Goal: Check status: Check status

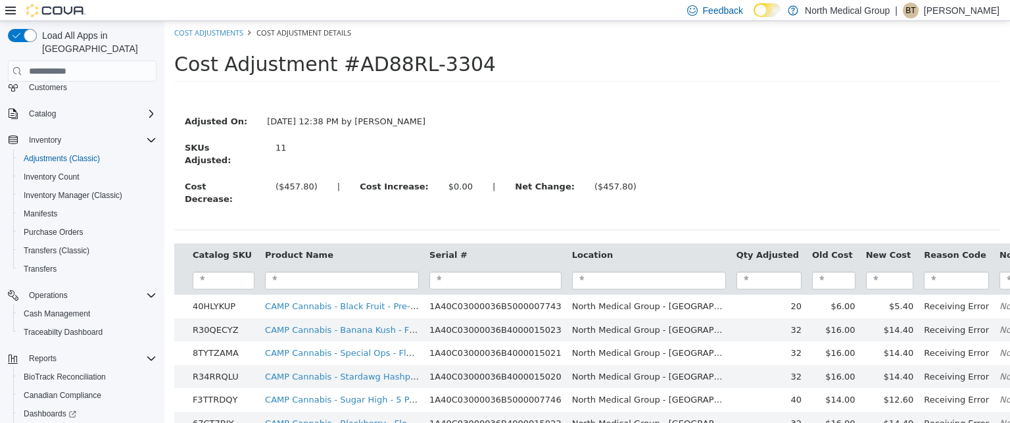
scroll to position [143, 0]
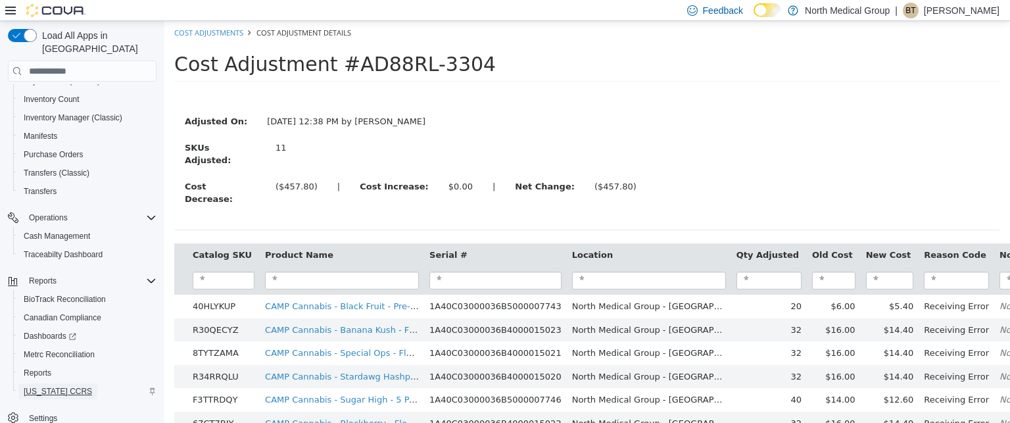
click at [47, 383] on span "[US_STATE] CCRS" at bounding box center [58, 391] width 68 height 16
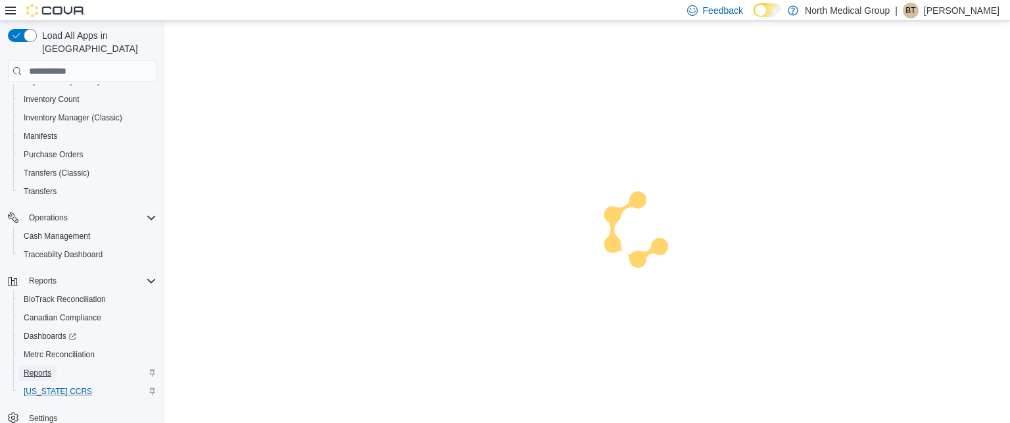
click at [44, 365] on link "Reports" at bounding box center [37, 373] width 38 height 16
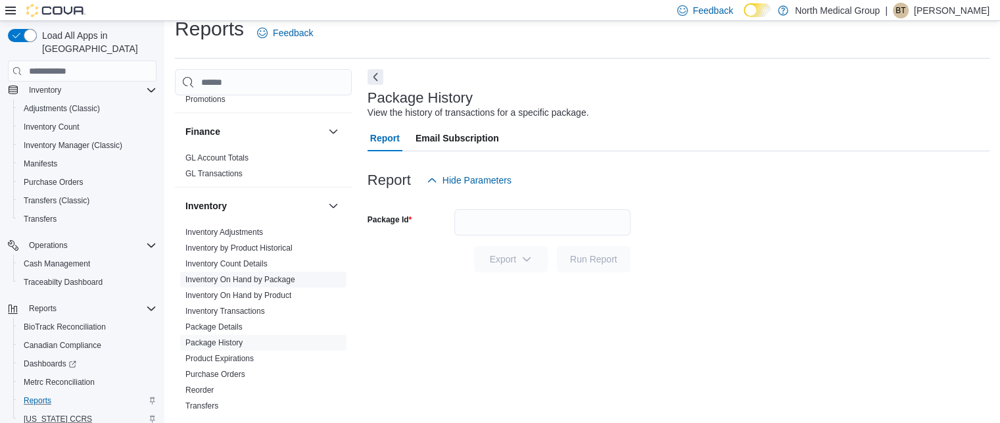
scroll to position [329, 0]
click at [220, 338] on link "Package History" at bounding box center [213, 340] width 57 height 9
click at [501, 224] on input "Package Id" at bounding box center [542, 222] width 176 height 26
paste input "**********"
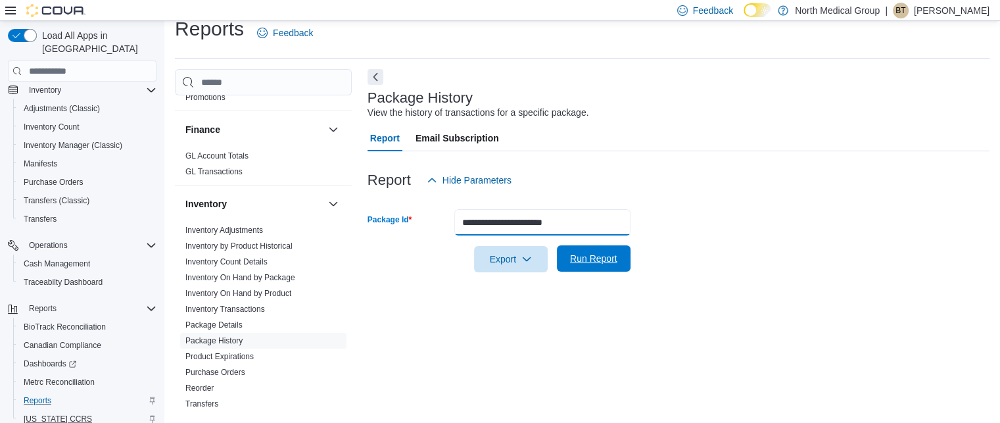
type input "**********"
click at [606, 262] on span "Run Report" at bounding box center [593, 258] width 47 height 13
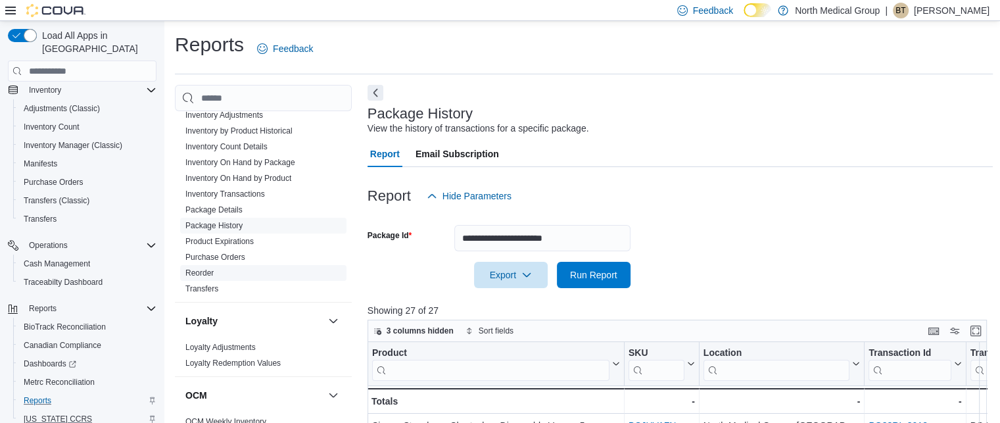
scroll to position [460, 0]
click at [237, 176] on link "Inventory On Hand by Product" at bounding box center [238, 177] width 106 height 9
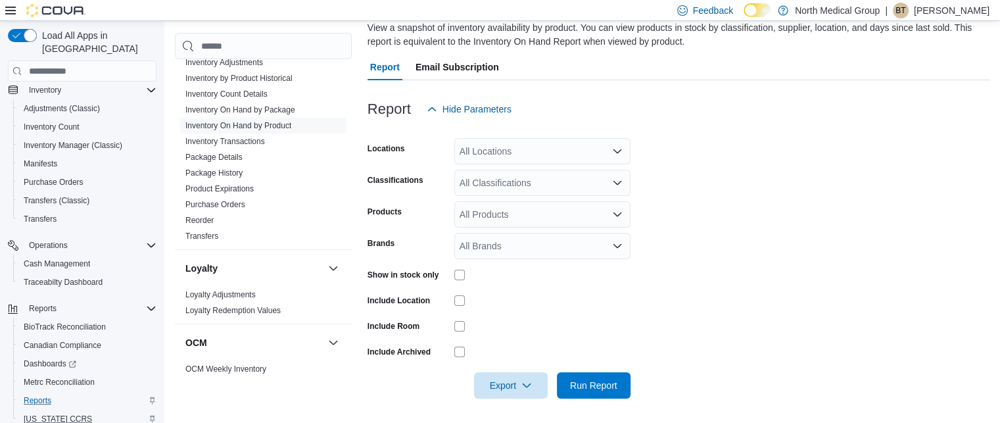
scroll to position [103, 0]
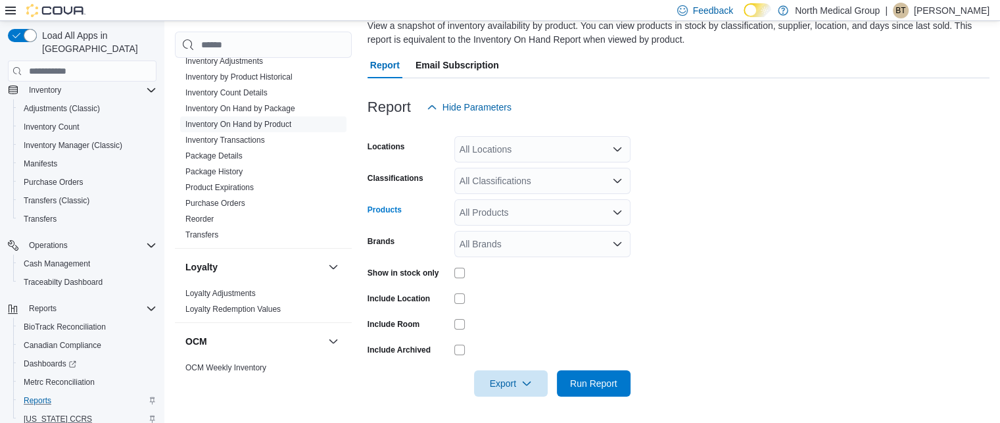
click at [554, 213] on div "All Products" at bounding box center [542, 212] width 176 height 26
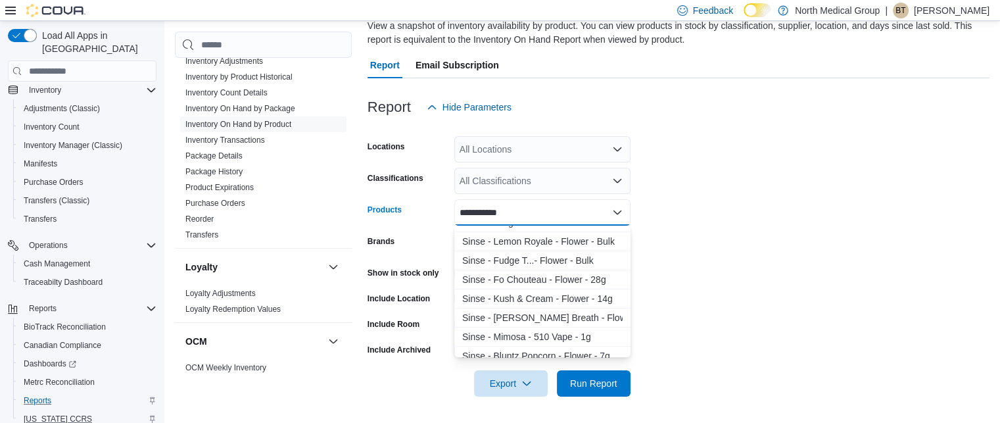
scroll to position [197, 0]
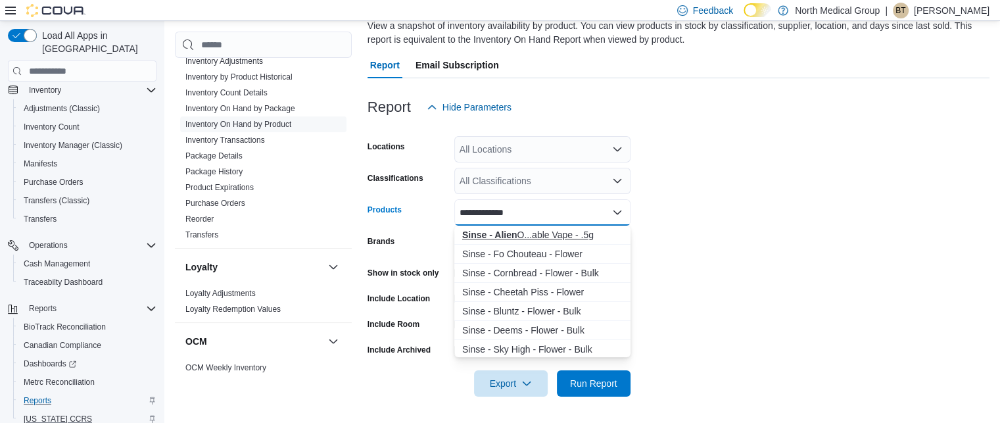
type input "**********"
click at [552, 235] on div "Sinse - Alien O...able Vape - .5g" at bounding box center [542, 234] width 160 height 13
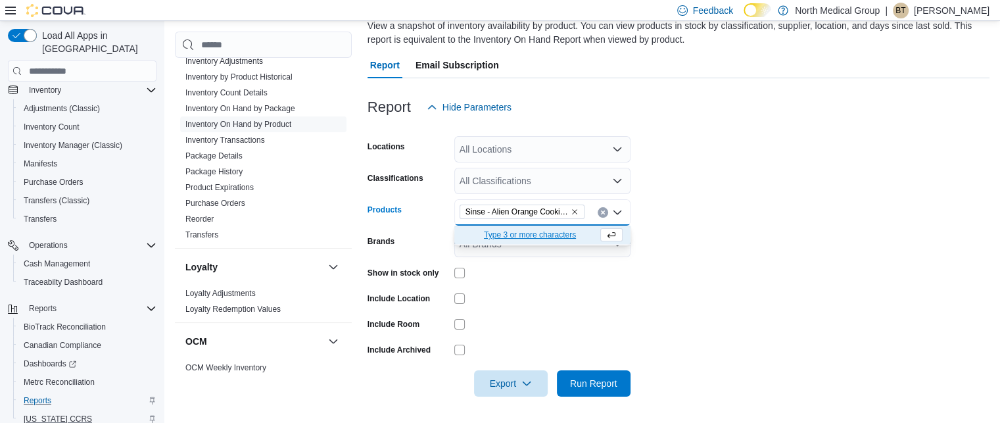
click at [694, 258] on form "Locations All Locations Classifications All Classifications Products Sinse - Al…" at bounding box center [679, 258] width 622 height 276
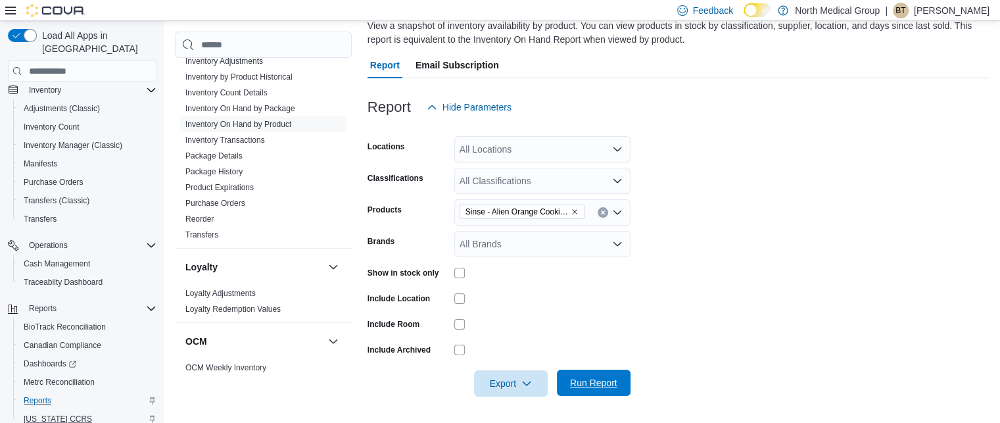
click at [584, 393] on span "Run Report" at bounding box center [594, 383] width 58 height 26
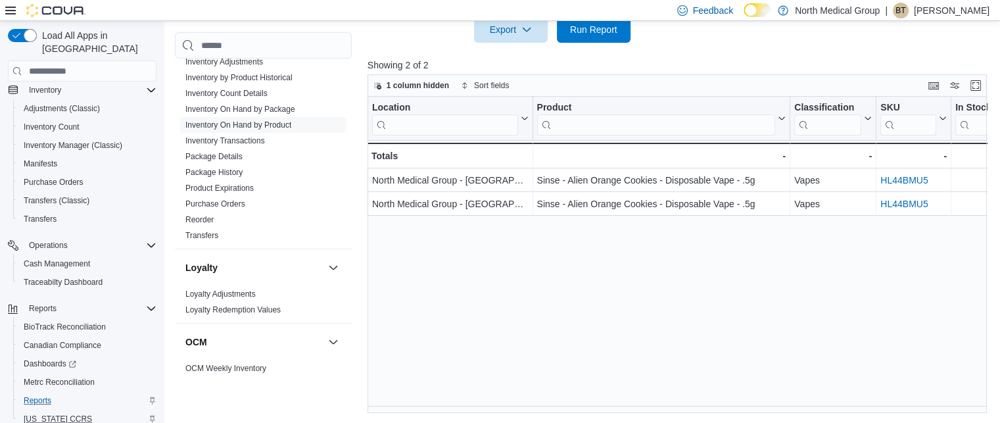
scroll to position [0, 246]
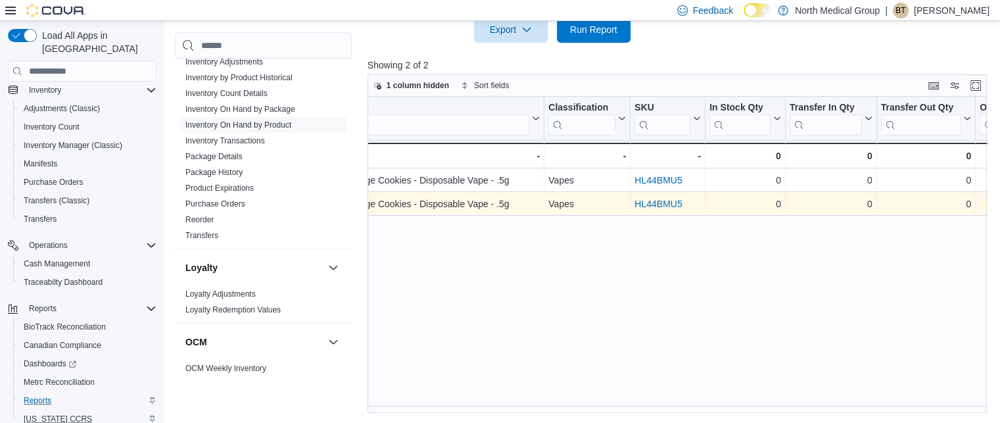
click at [662, 199] on link "HL44BMU5" at bounding box center [658, 204] width 47 height 11
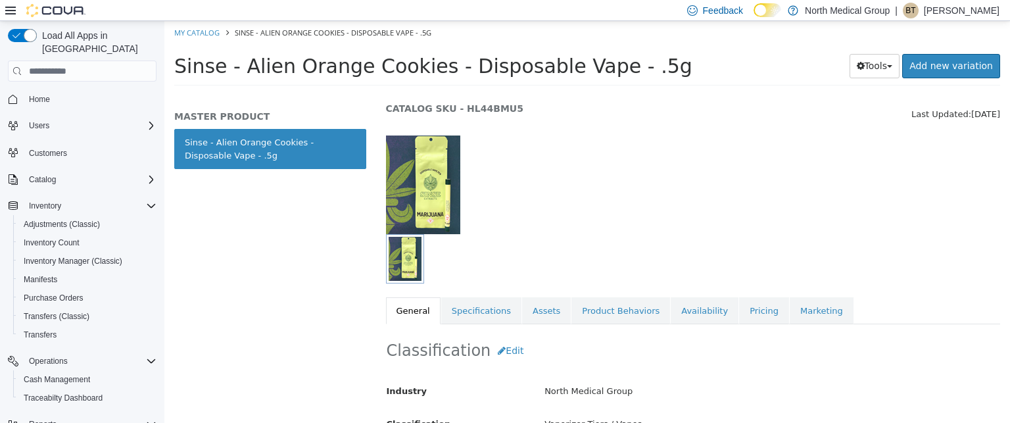
scroll to position [66, 0]
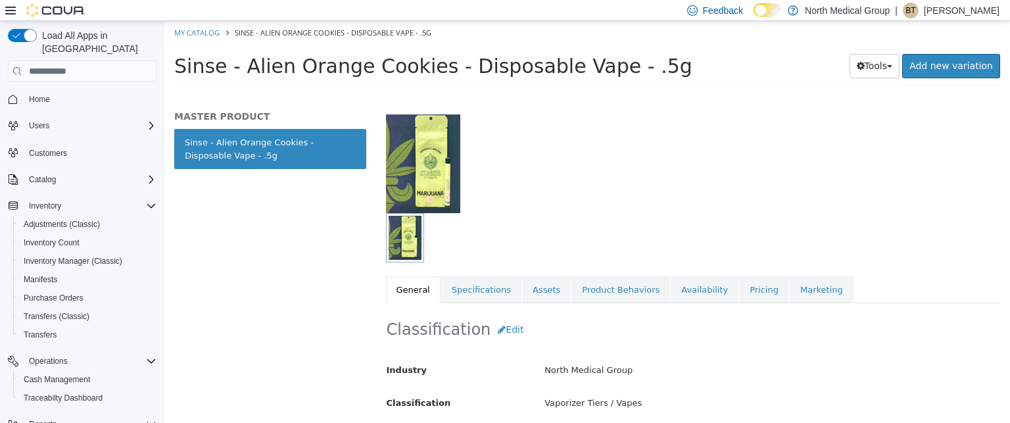
click at [733, 303] on div "Classification Edit Industry North Medical Group Classification Vaporizer Tiers…" at bounding box center [693, 372] width 615 height 139
click at [739, 288] on link "Pricing" at bounding box center [764, 290] width 50 height 28
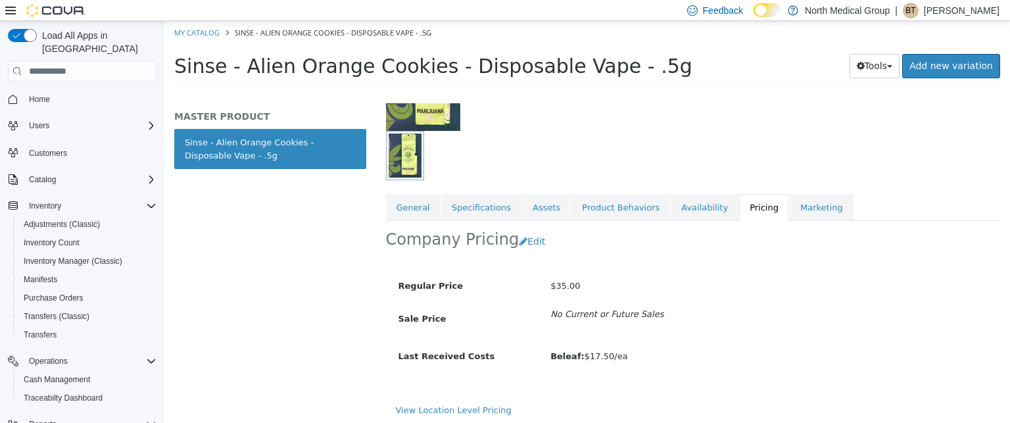
scroll to position [150, 0]
